Goal: Find specific page/section: Find specific page/section

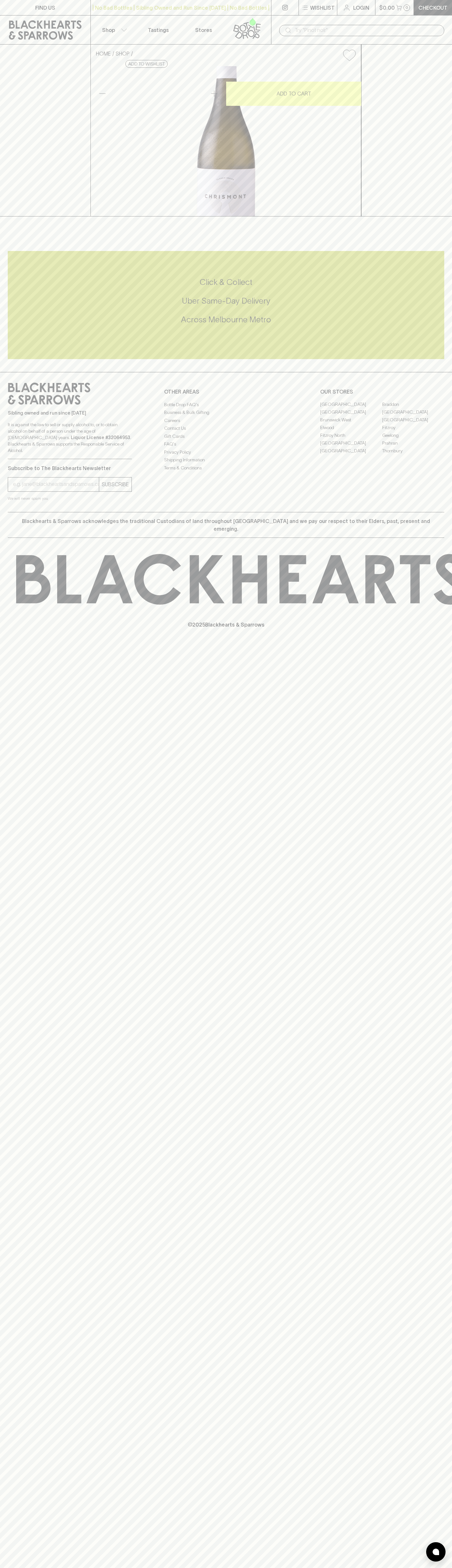
click at [409, 4] on button "$0.00 0" at bounding box center [394, 7] width 38 height 15
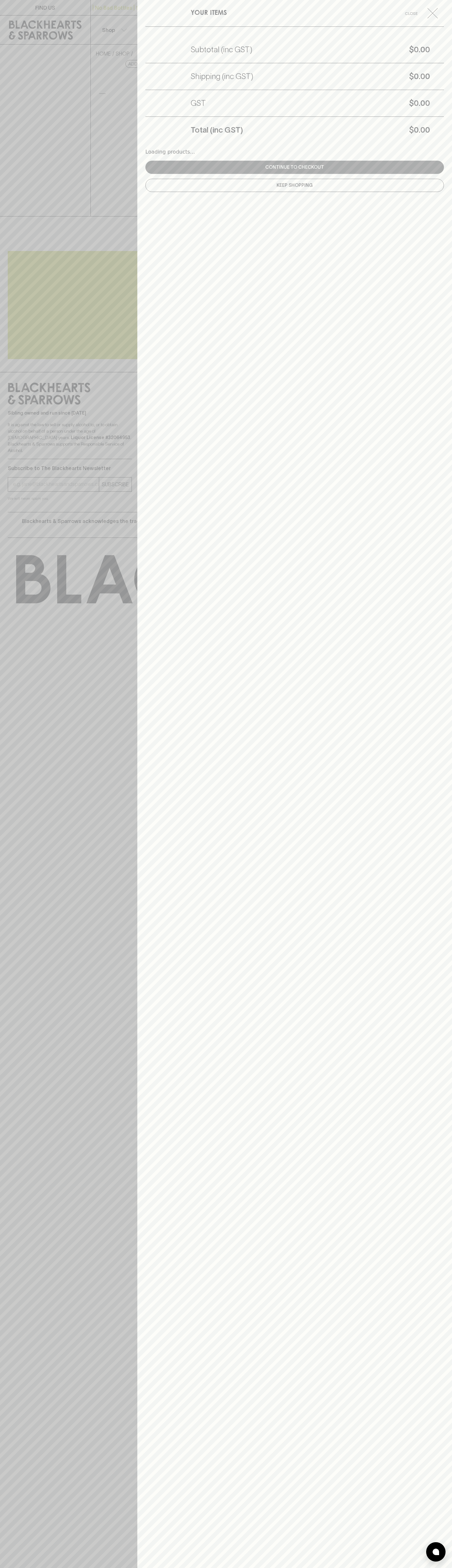
click at [434, 1452] on div "YOUR ITEMS Close Subtotal (inc GST) $0.00 Shipping (inc GST) $0.00 GST $0.00 To…" at bounding box center [294, 784] width 314 height 1568
click at [15, 1567] on html "FIND US | No Bad Bottles | Sibling Owned and Run Since 2006 | No Bad Bottles | …" at bounding box center [226, 784] width 452 height 1568
click at [9, 1344] on div at bounding box center [226, 784] width 452 height 1568
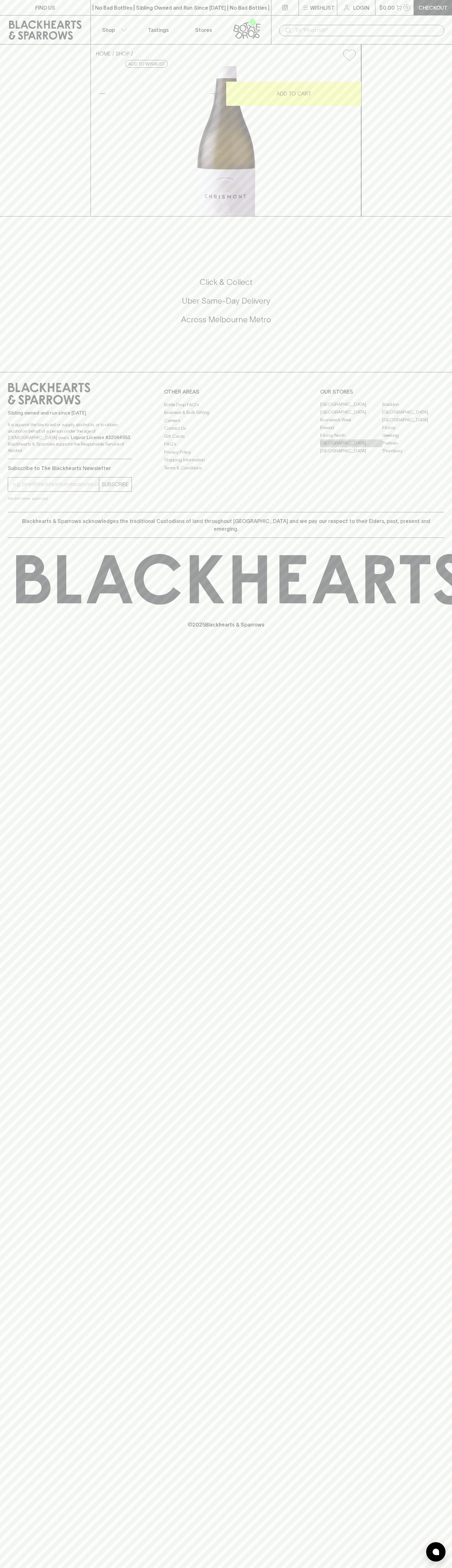
click at [351, 447] on link "[GEOGRAPHIC_DATA]" at bounding box center [351, 443] width 62 height 8
